Goal: Navigation & Orientation: Understand site structure

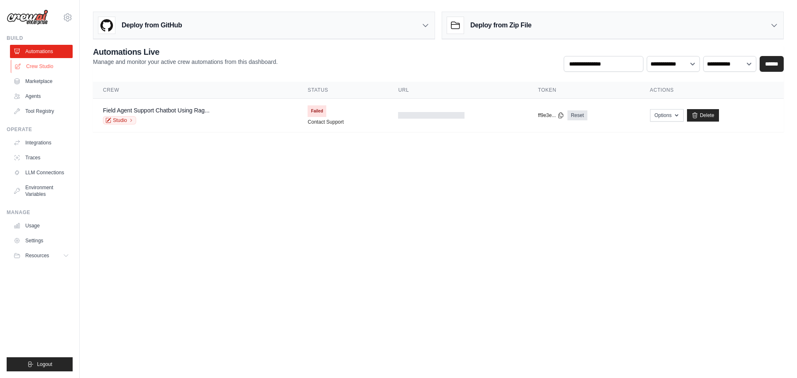
click at [34, 66] on link "Crew Studio" at bounding box center [42, 66] width 63 height 13
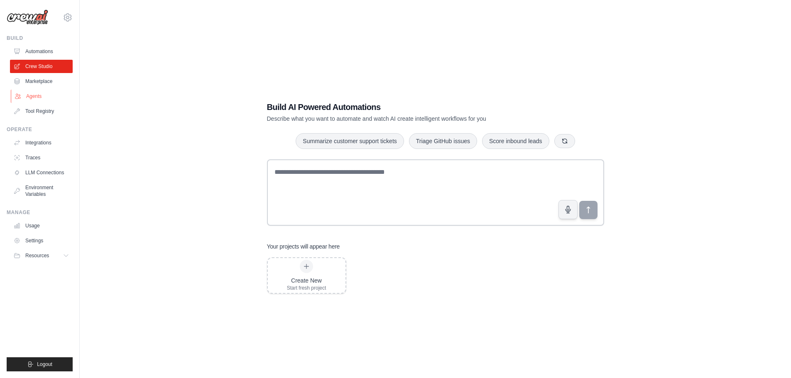
click at [34, 97] on link "Agents" at bounding box center [42, 96] width 63 height 13
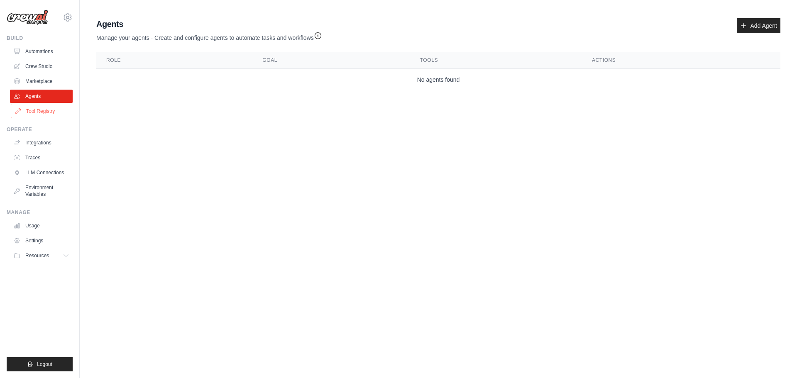
click at [32, 110] on link "Tool Registry" at bounding box center [42, 111] width 63 height 13
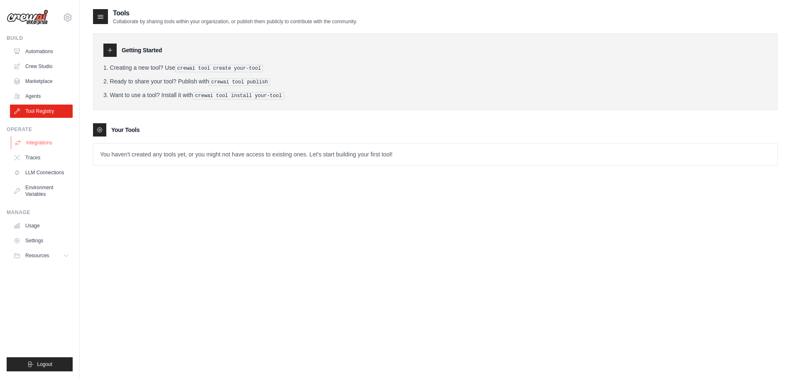
click at [32, 144] on link "Integrations" at bounding box center [42, 142] width 63 height 13
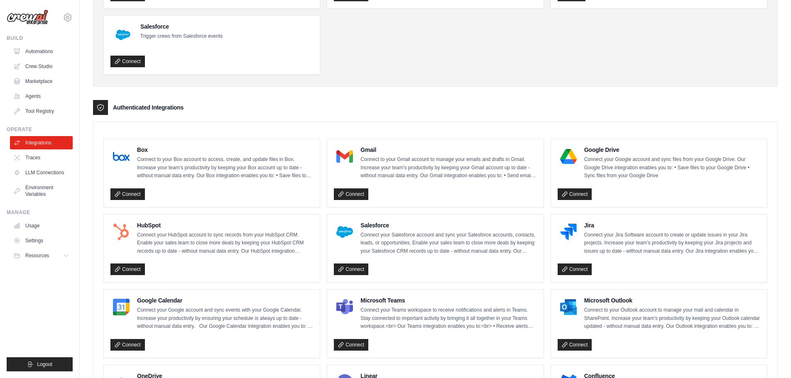
scroll to position [41, 0]
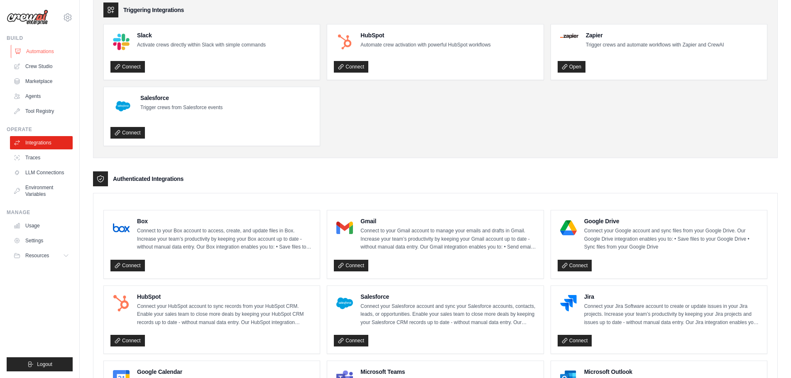
click at [39, 52] on link "Automations" at bounding box center [42, 51] width 63 height 13
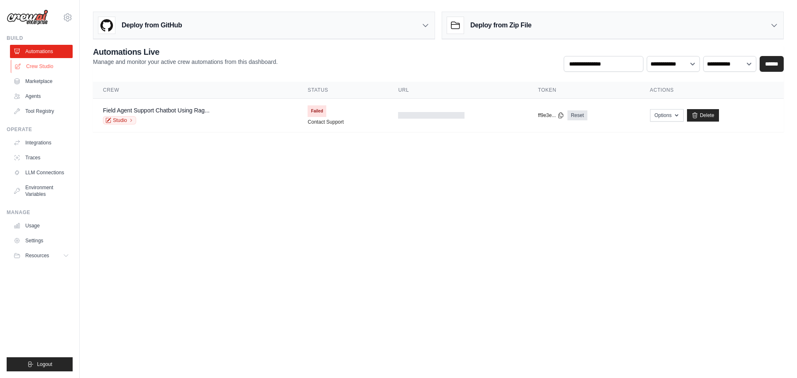
click at [38, 66] on link "Crew Studio" at bounding box center [42, 66] width 63 height 13
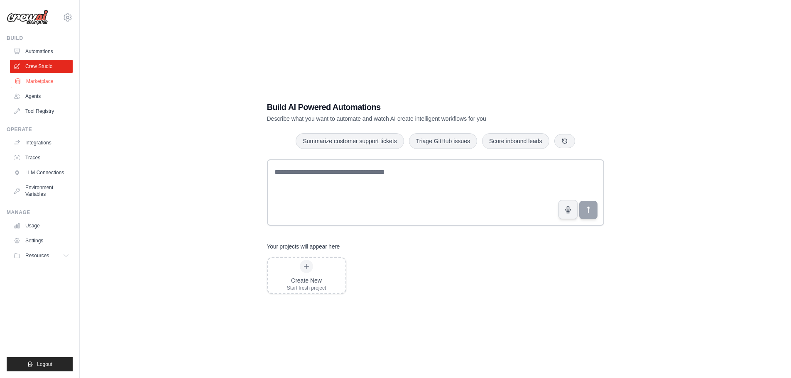
click at [29, 81] on link "Marketplace" at bounding box center [42, 81] width 63 height 13
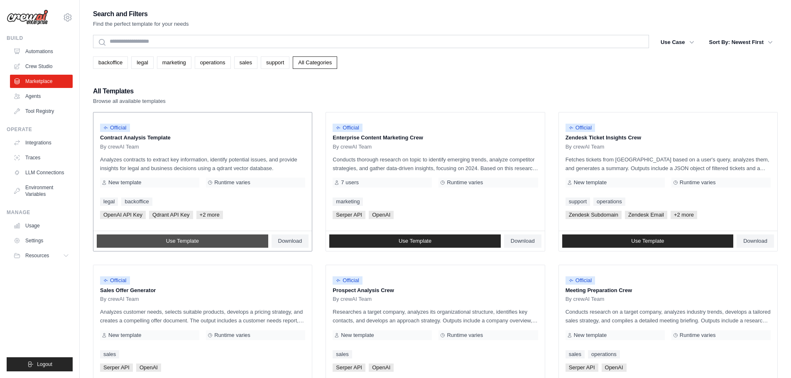
click at [180, 242] on span "Use Template" at bounding box center [182, 241] width 33 height 7
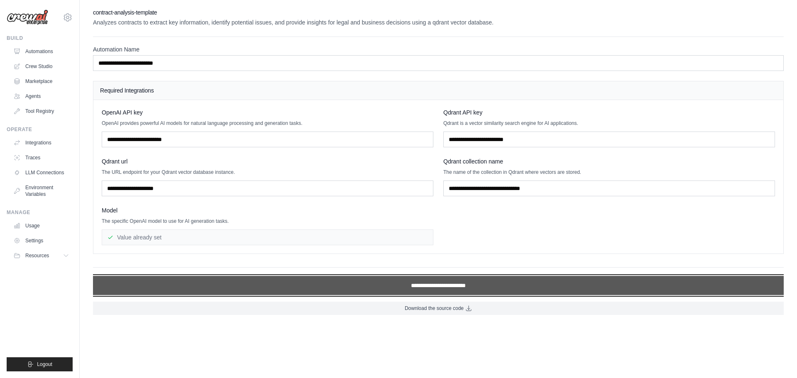
click at [451, 284] on input "**********" at bounding box center [438, 285] width 691 height 19
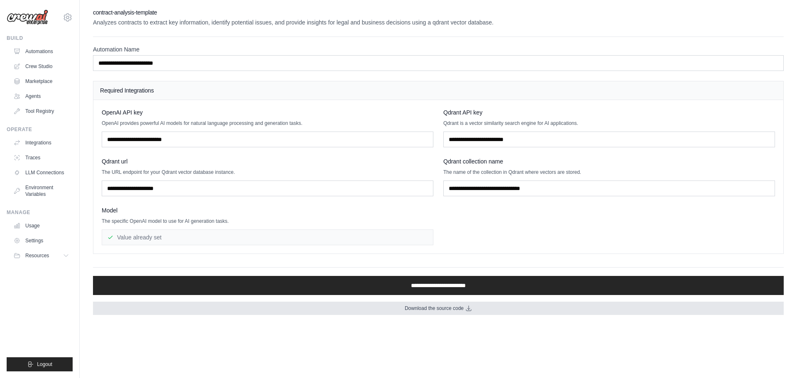
click at [418, 309] on span "Download the source code" at bounding box center [434, 308] width 59 height 7
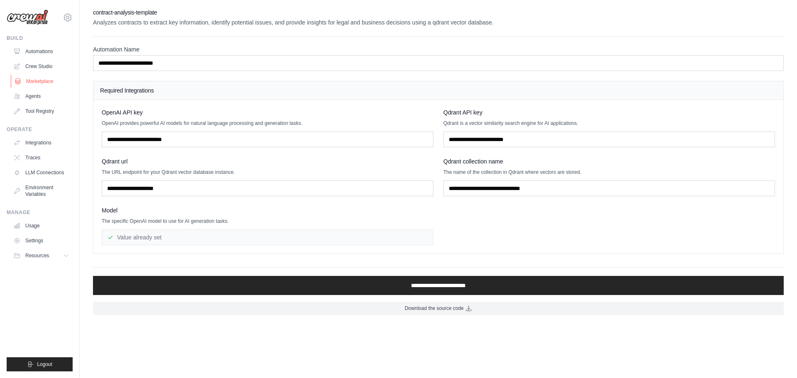
click at [40, 82] on link "Marketplace" at bounding box center [42, 81] width 63 height 13
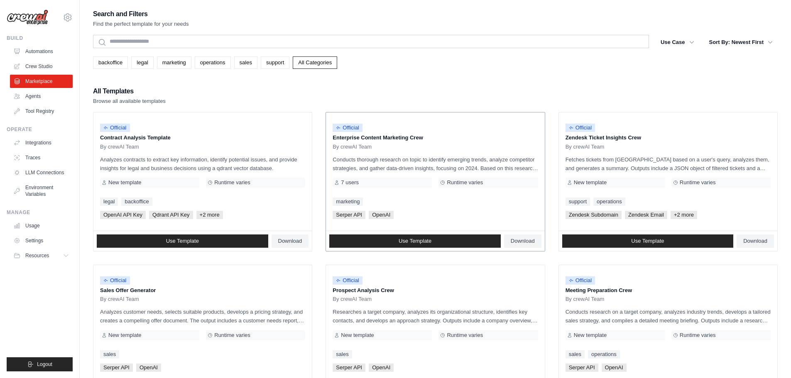
scroll to position [42, 0]
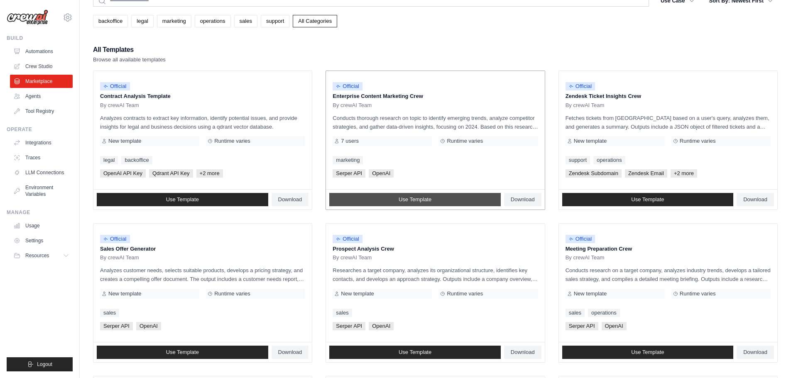
click at [382, 202] on link "Use Template" at bounding box center [414, 199] width 171 height 13
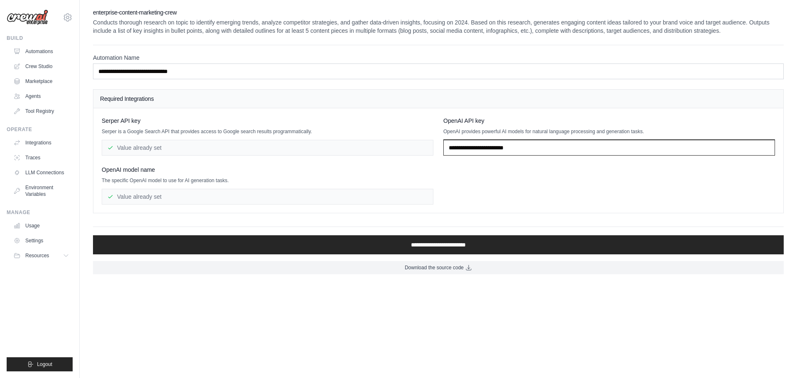
click at [478, 150] on input "text" at bounding box center [609, 148] width 332 height 16
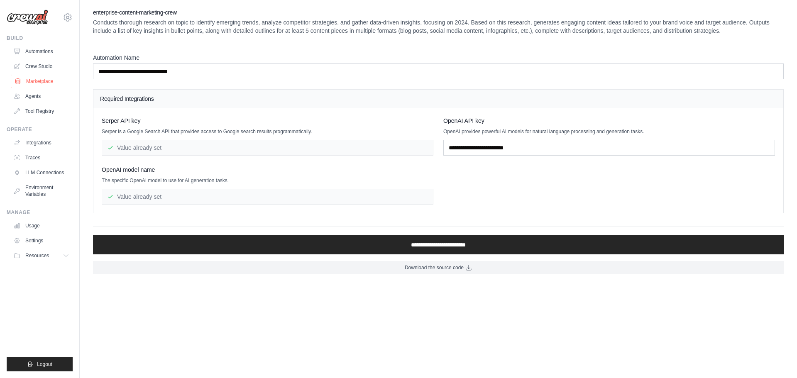
click at [32, 81] on link "Marketplace" at bounding box center [42, 81] width 63 height 13
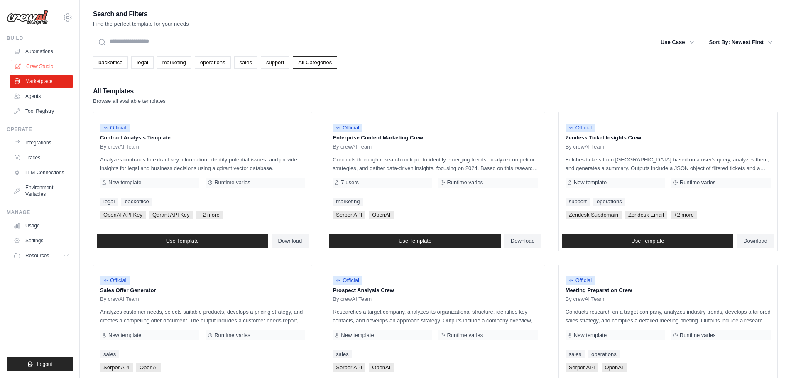
click at [33, 63] on link "Crew Studio" at bounding box center [42, 66] width 63 height 13
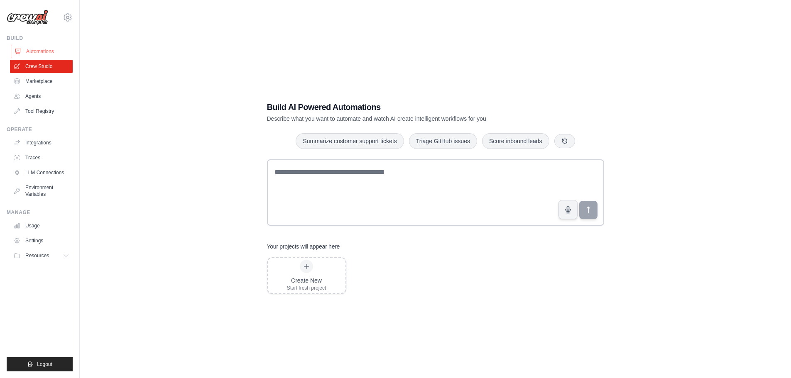
click at [33, 52] on link "Automations" at bounding box center [42, 51] width 63 height 13
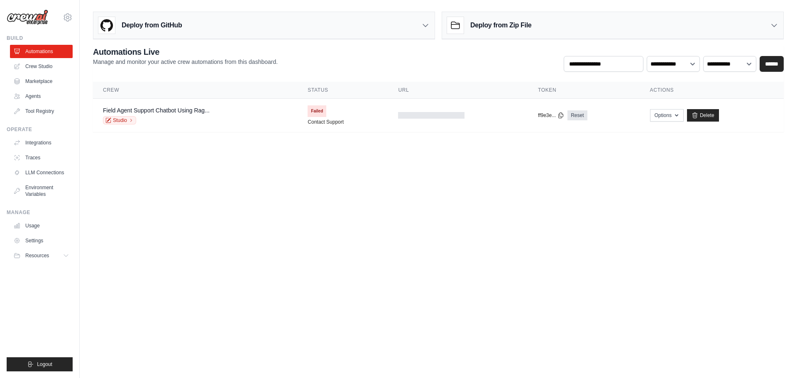
click at [477, 27] on h3 "Deploy from Zip File" at bounding box center [500, 25] width 61 height 10
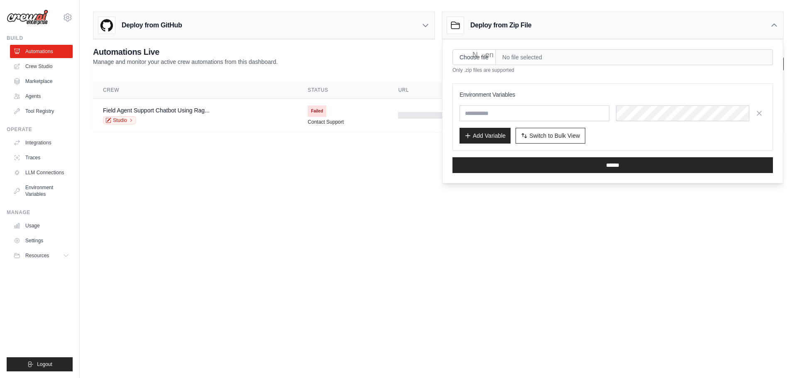
click at [477, 27] on h3 "Deploy from Zip File" at bounding box center [500, 25] width 61 height 10
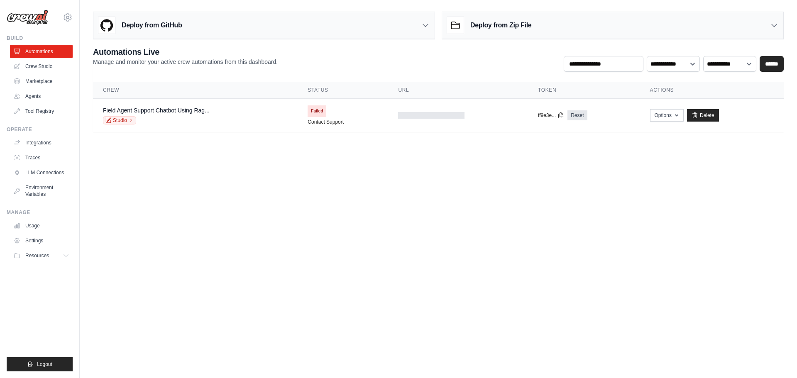
click at [261, 29] on div "Deploy from GitHub" at bounding box center [263, 25] width 341 height 27
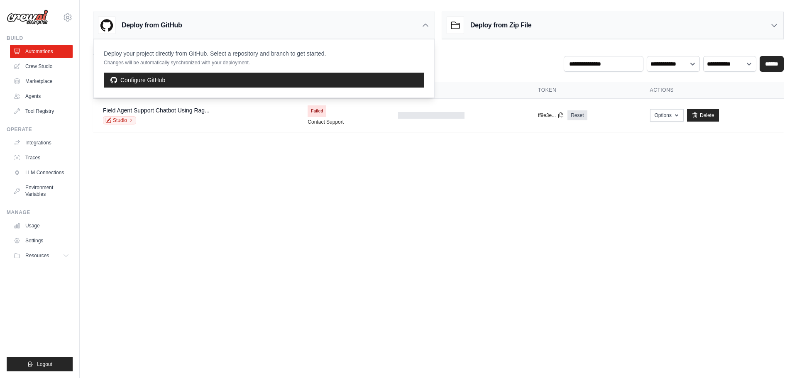
click at [261, 29] on div "Deploy from GitHub" at bounding box center [263, 25] width 341 height 27
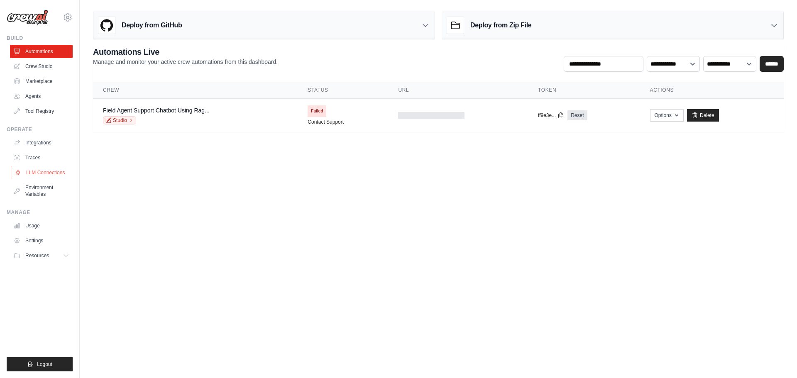
click at [39, 170] on link "LLM Connections" at bounding box center [42, 172] width 63 height 13
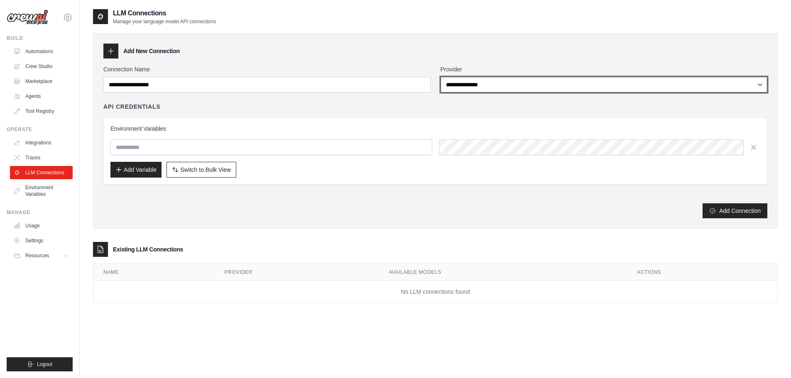
click at [478, 88] on select "**********" at bounding box center [603, 85] width 327 height 16
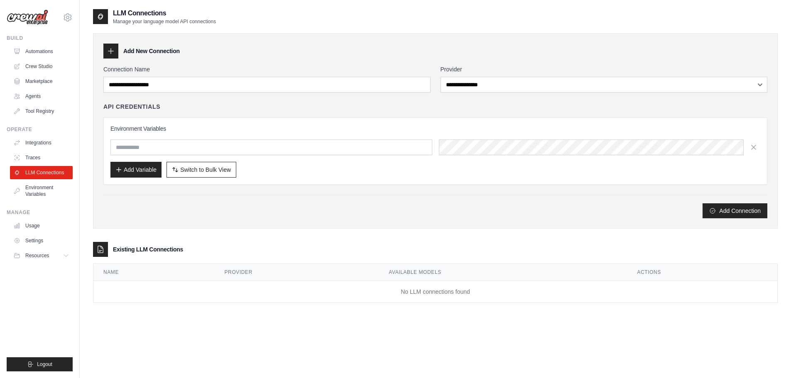
click at [264, 55] on div "Add New Connection" at bounding box center [435, 51] width 664 height 15
click at [39, 189] on link "Environment Variables" at bounding box center [42, 191] width 63 height 20
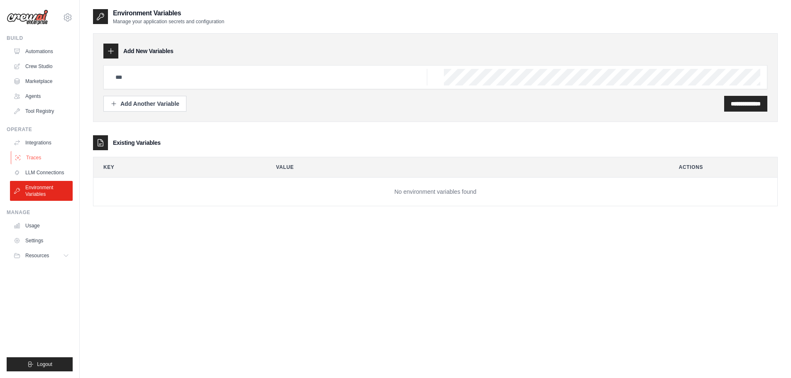
click at [33, 154] on link "Traces" at bounding box center [42, 157] width 63 height 13
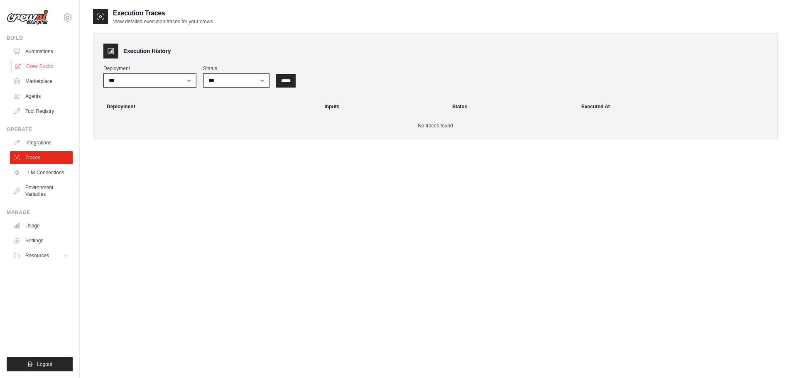
click at [35, 66] on link "Crew Studio" at bounding box center [42, 66] width 63 height 13
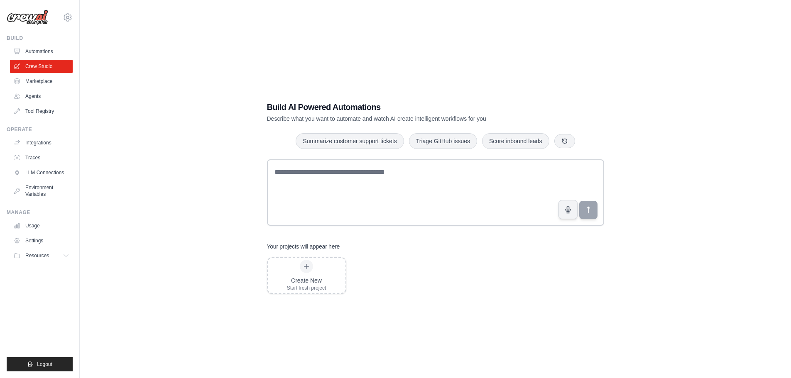
click at [69, 12] on div "[PERSON_NAME][EMAIL_ADDRESS][DOMAIN_NAME] Settings" at bounding box center [40, 13] width 66 height 27
click at [68, 17] on icon at bounding box center [68, 17] width 10 height 10
click at [53, 56] on link "Settings" at bounding box center [67, 56] width 73 height 15
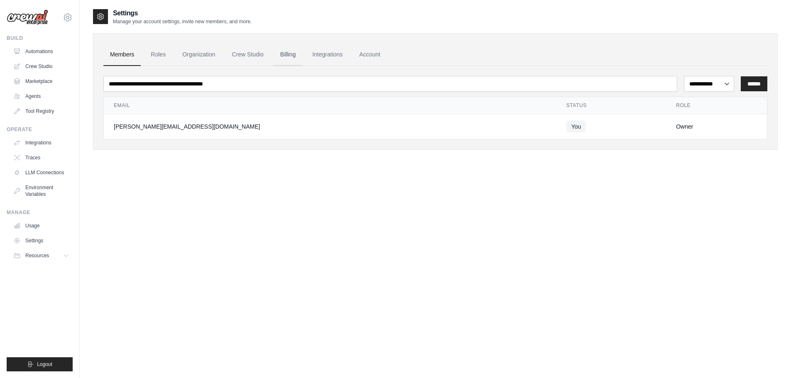
click at [289, 50] on link "Billing" at bounding box center [288, 55] width 29 height 22
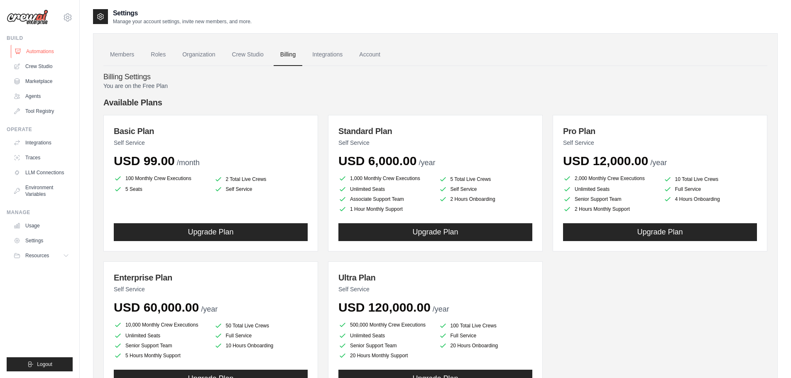
click at [37, 50] on link "Automations" at bounding box center [42, 51] width 63 height 13
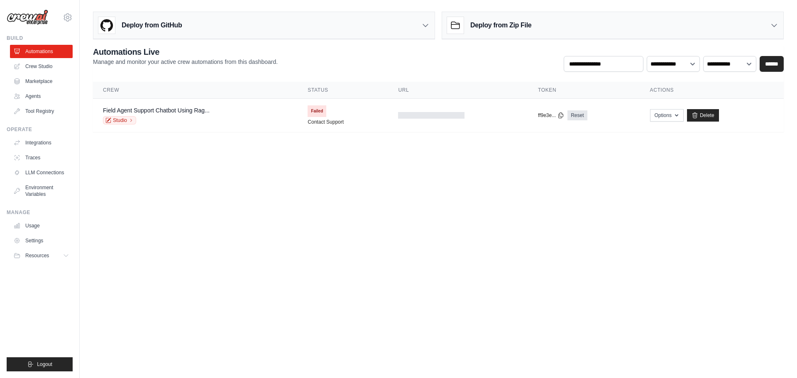
click at [37, 67] on link "Crew Studio" at bounding box center [41, 66] width 63 height 13
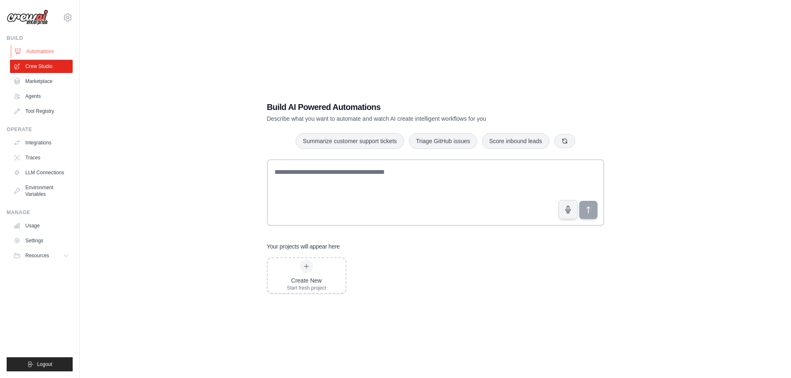
click at [39, 50] on link "Automations" at bounding box center [42, 51] width 63 height 13
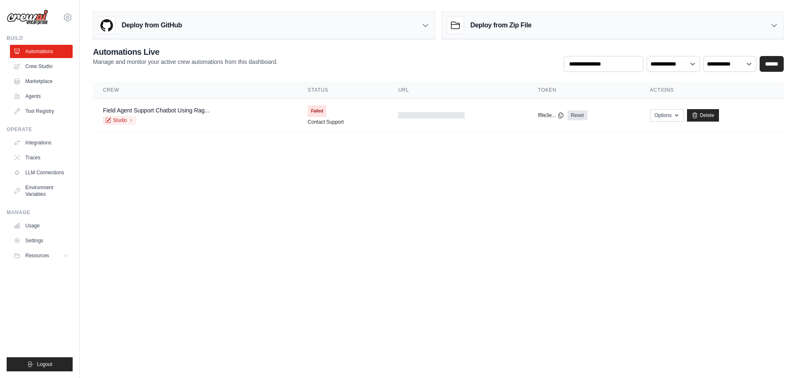
click at [205, 26] on div "Deploy from GitHub" at bounding box center [263, 25] width 341 height 27
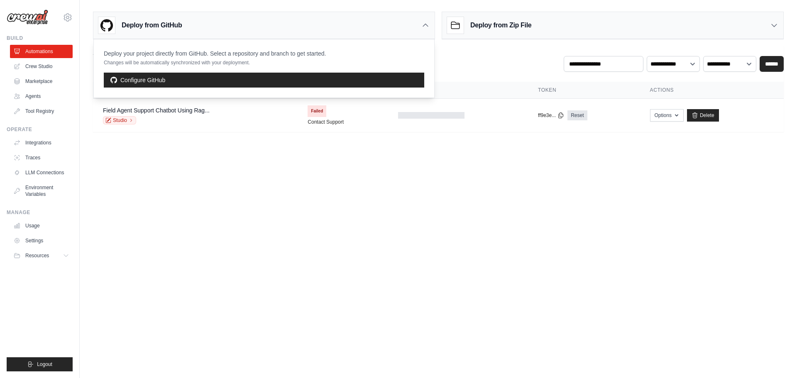
click at [490, 44] on div "Deploy from GitHub Deploy your project directly from GitHub. Select a repositor…" at bounding box center [438, 70] width 717 height 124
click at [456, 60] on div "**********" at bounding box center [438, 59] width 691 height 26
click at [308, 206] on body "steffan@scotchsoftware.com Settings Build Automations Crew Studio" at bounding box center [398, 189] width 797 height 378
click at [596, 15] on div "Deploy from Zip File" at bounding box center [612, 25] width 341 height 27
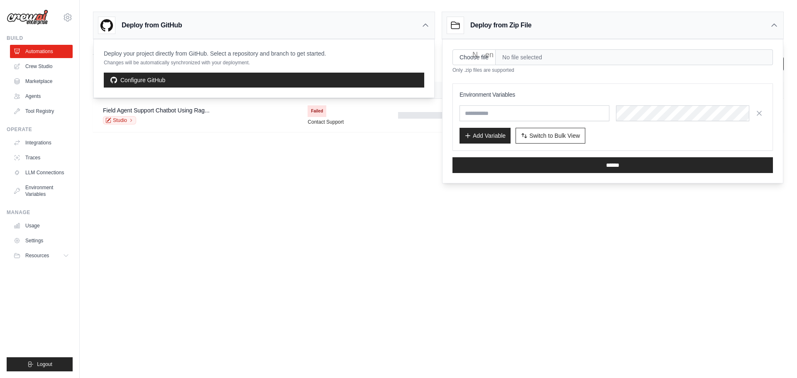
click at [336, 237] on body "steffan@scotchsoftware.com Settings Build Automations Crew Studio" at bounding box center [398, 189] width 797 height 378
click at [660, 245] on body "steffan@scotchsoftware.com Settings Build Automations Crew Studio" at bounding box center [398, 189] width 797 height 378
click at [772, 26] on icon at bounding box center [774, 25] width 8 height 8
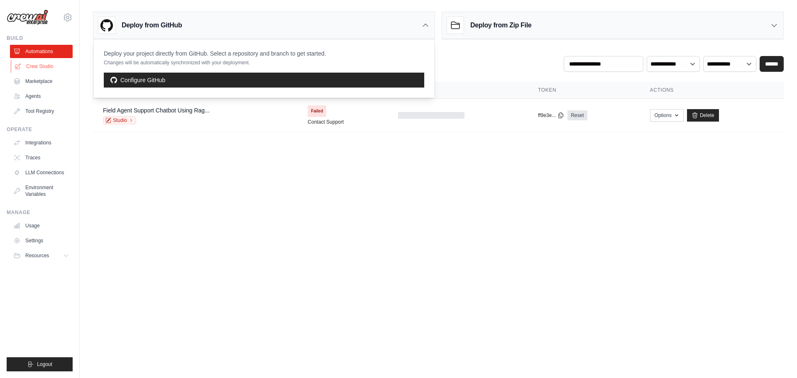
click at [41, 68] on link "Crew Studio" at bounding box center [42, 66] width 63 height 13
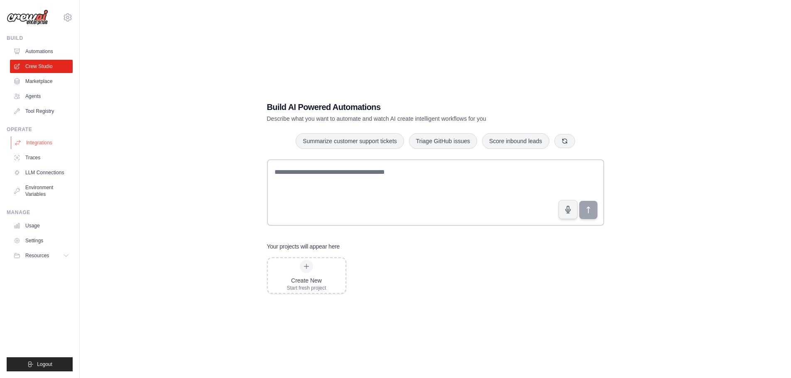
click at [41, 143] on link "Integrations" at bounding box center [42, 142] width 63 height 13
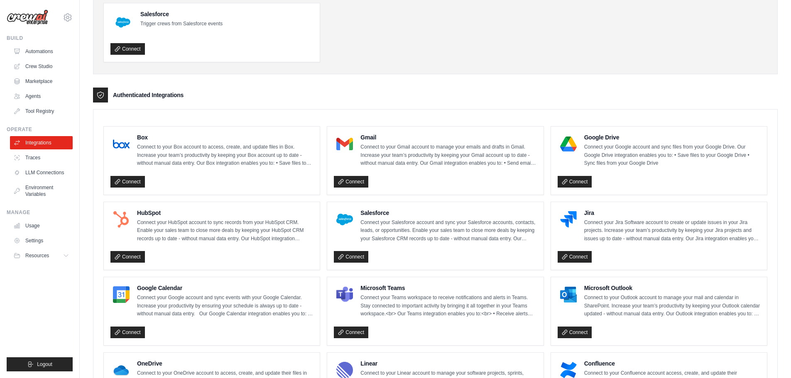
scroll to position [124, 0]
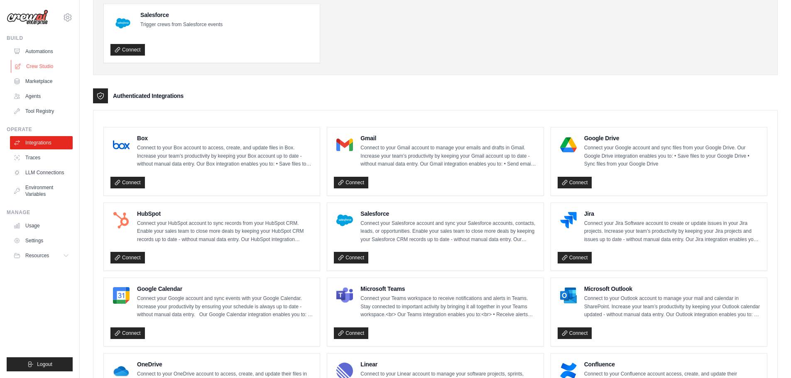
click at [41, 67] on link "Crew Studio" at bounding box center [42, 66] width 63 height 13
